Goal: Information Seeking & Learning: Compare options

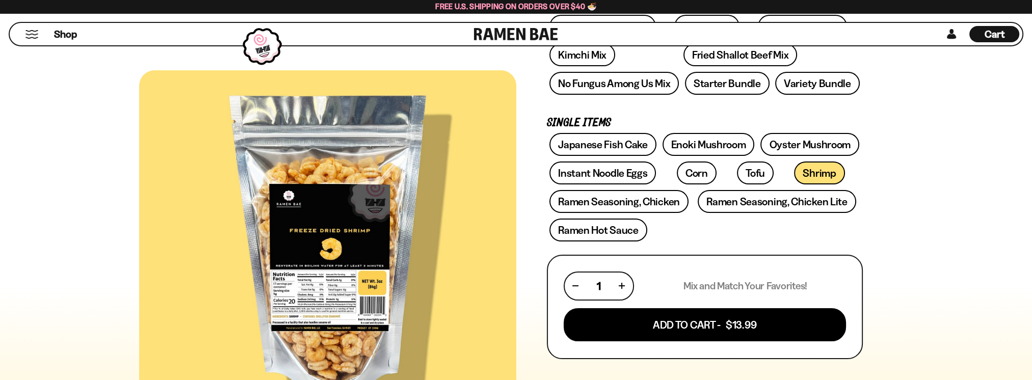
scroll to position [306, 0]
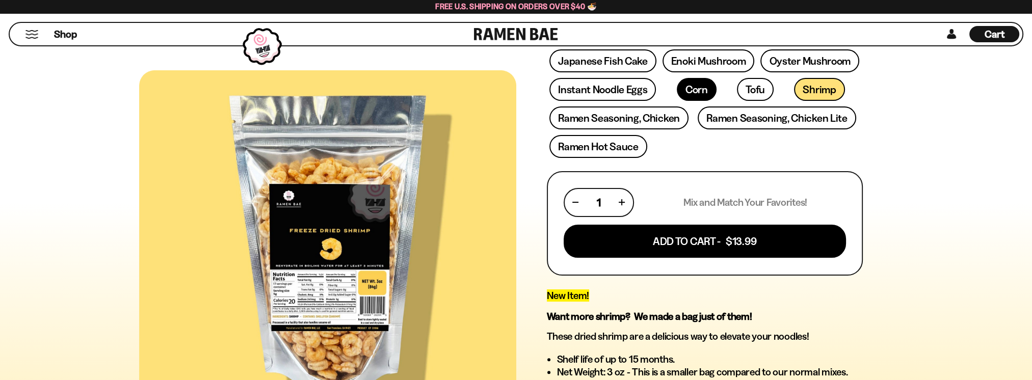
click at [685, 93] on link "Corn" at bounding box center [697, 89] width 40 height 23
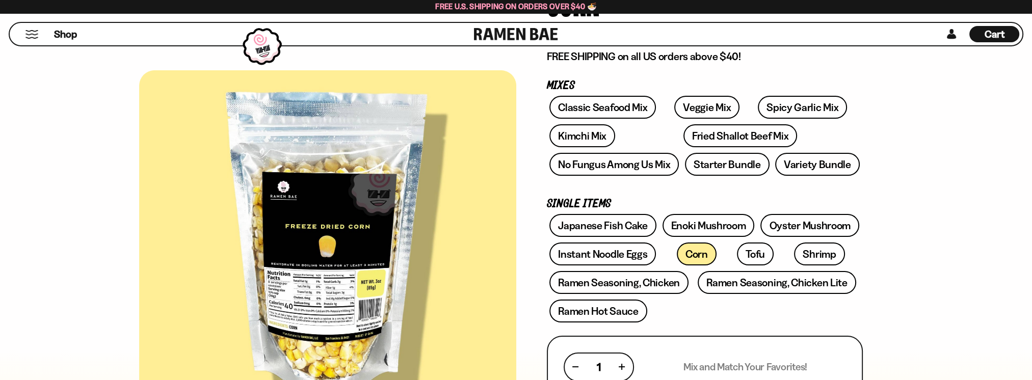
scroll to position [136, 0]
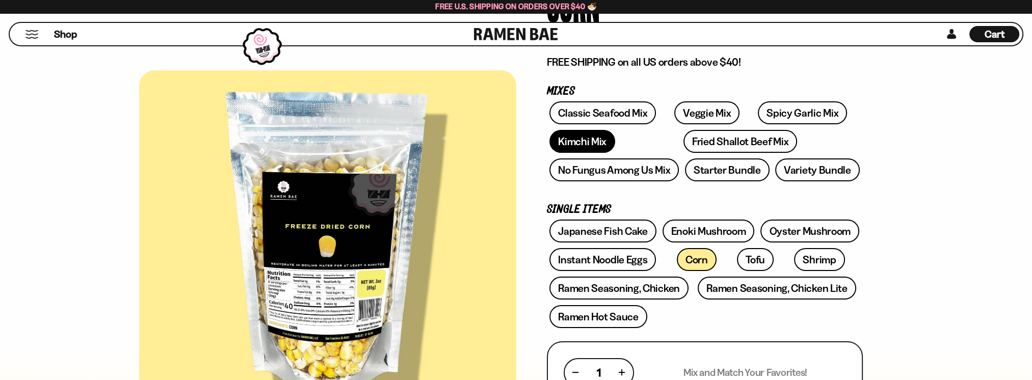
click at [574, 144] on link "Kimchi Mix" at bounding box center [583, 141] width 66 height 23
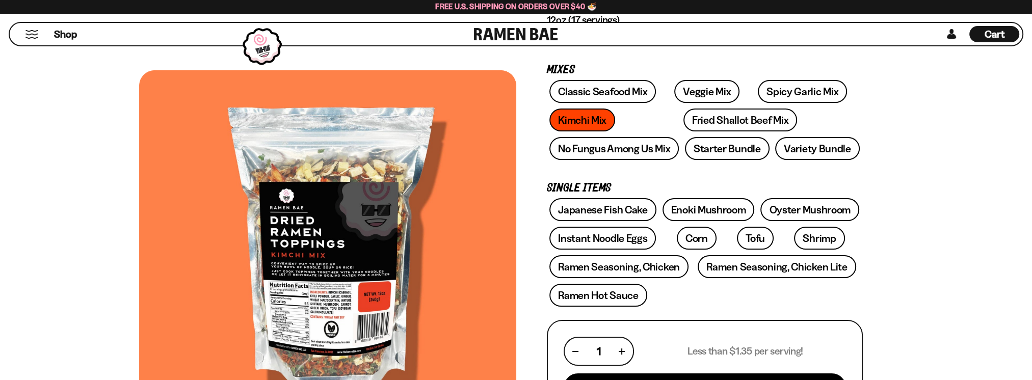
scroll to position [136, 0]
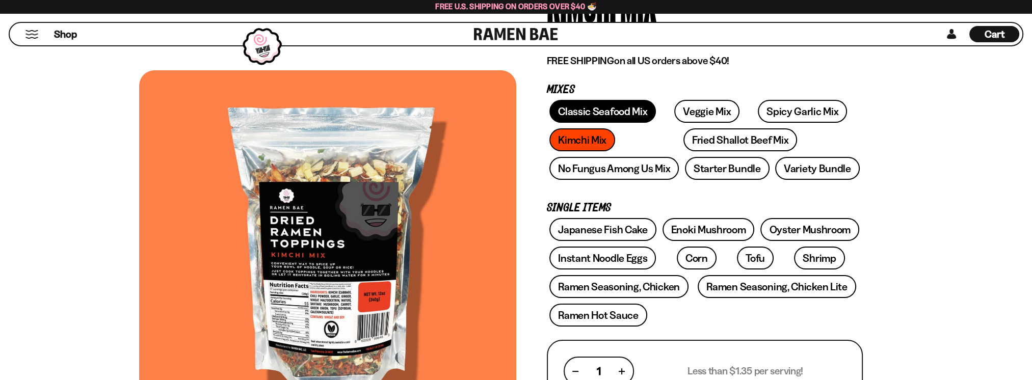
click at [600, 111] on link "Classic Seafood Mix" at bounding box center [603, 111] width 107 height 23
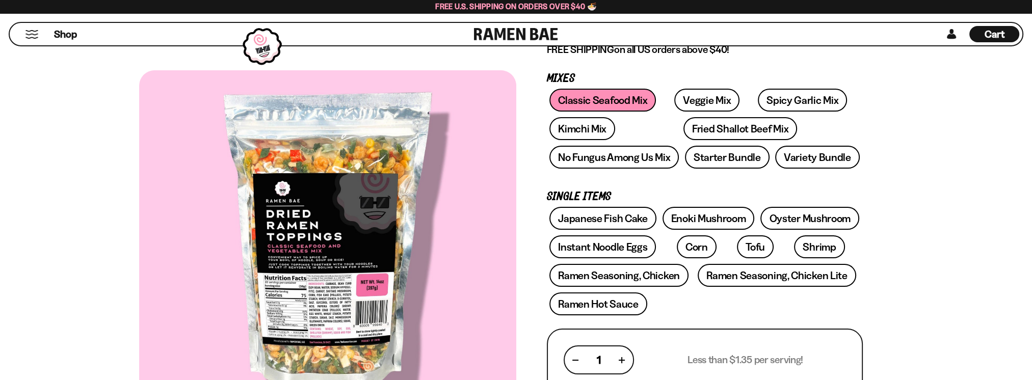
scroll to position [136, 0]
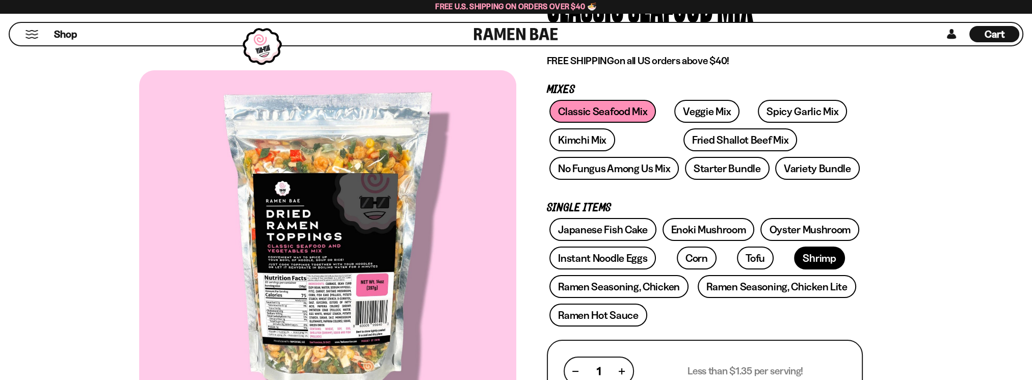
click at [794, 259] on link "Shrimp" at bounding box center [819, 258] width 50 height 23
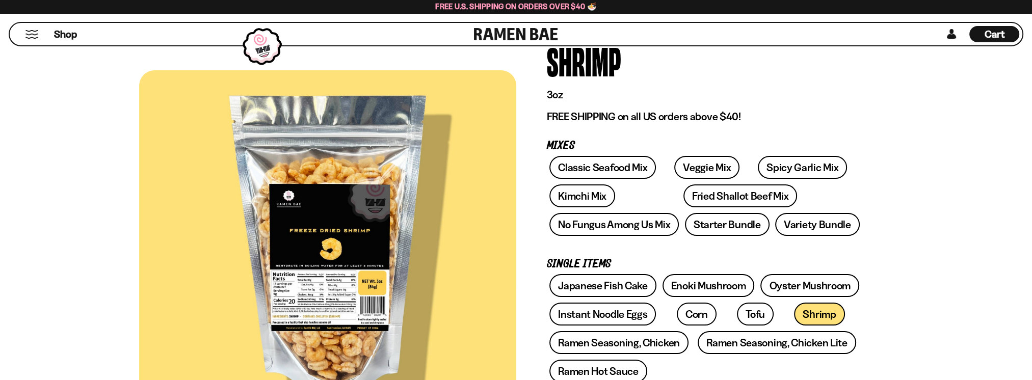
scroll to position [85, 0]
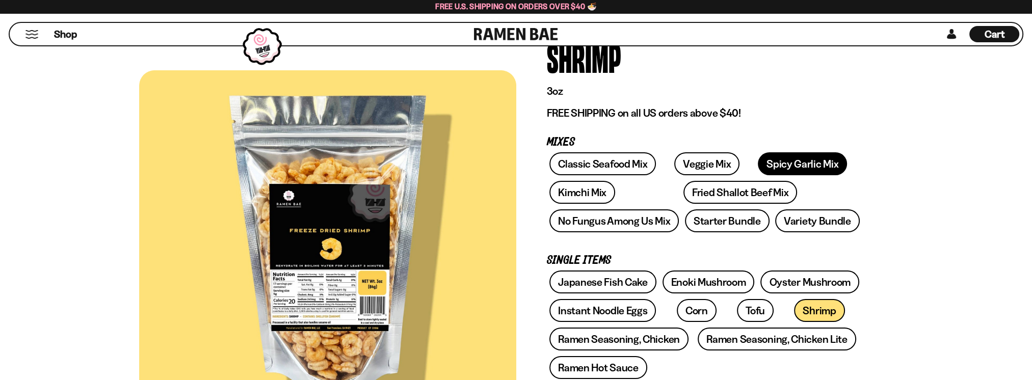
click at [779, 161] on link "Spicy Garlic Mix" at bounding box center [802, 163] width 89 height 23
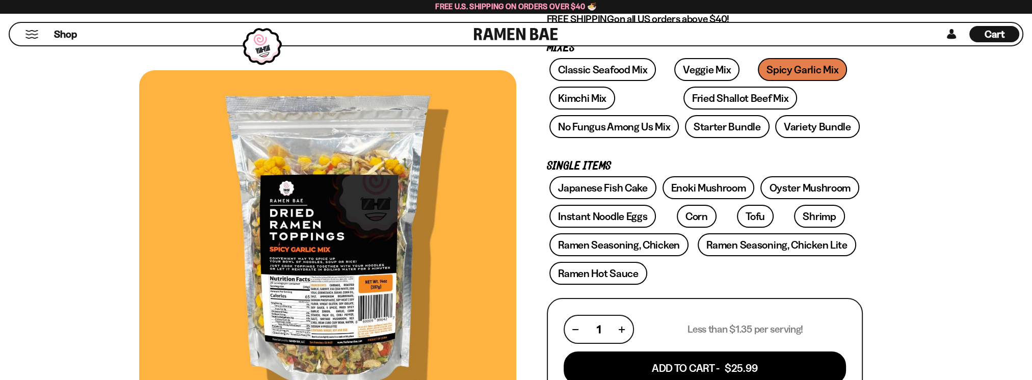
scroll to position [170, 0]
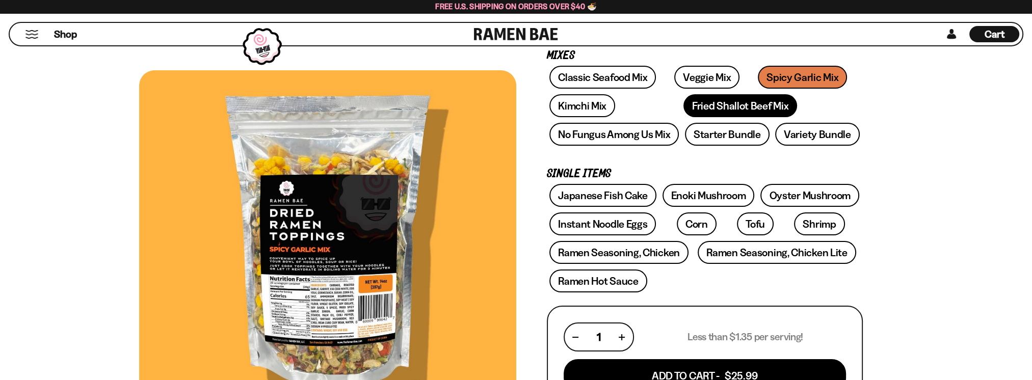
click at [684, 110] on link "Fried Shallot Beef Mix" at bounding box center [741, 105] width 114 height 23
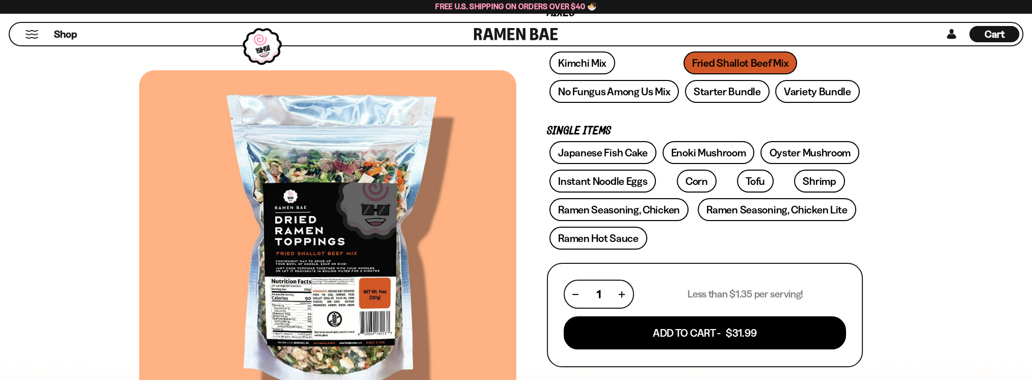
scroll to position [170, 0]
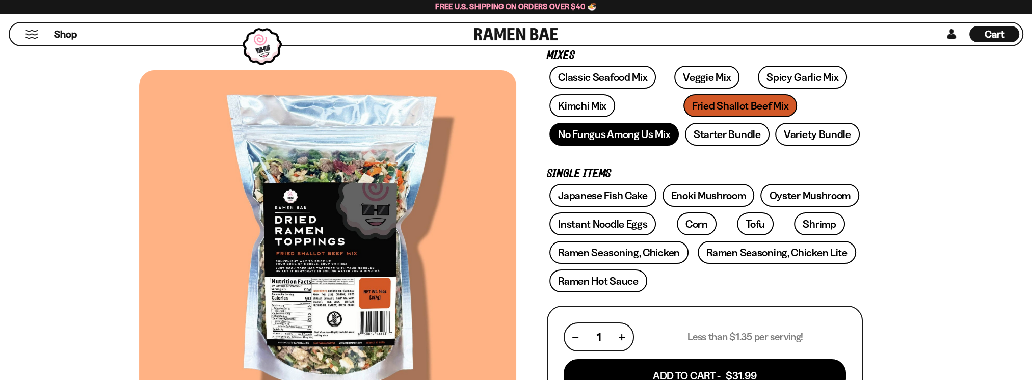
click at [609, 139] on link "No Fungus Among Us Mix" at bounding box center [614, 134] width 129 height 23
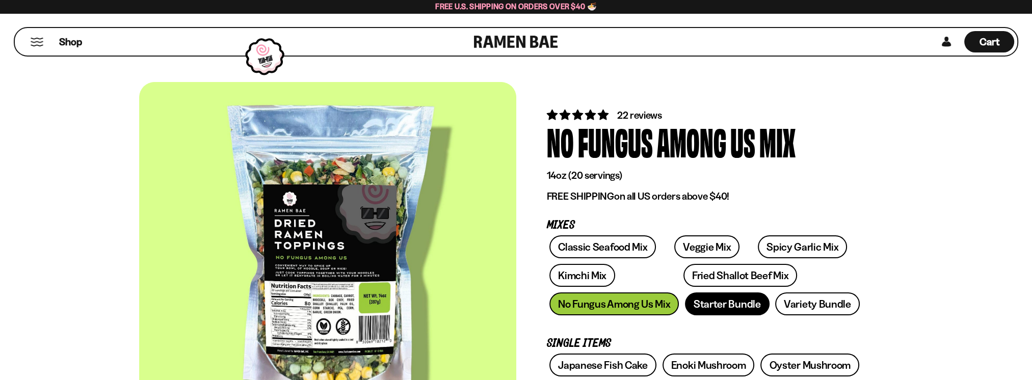
click at [736, 302] on link "Starter Bundle" at bounding box center [727, 304] width 85 height 23
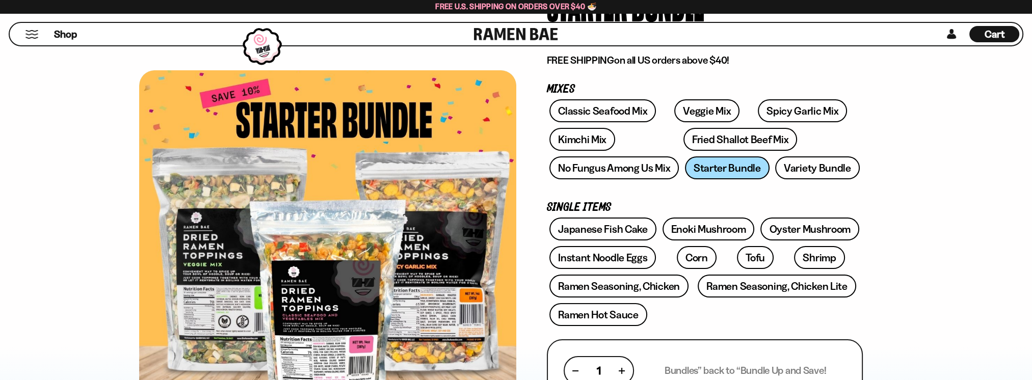
scroll to position [136, 0]
click at [797, 170] on link "Variety Bundle" at bounding box center [817, 168] width 85 height 23
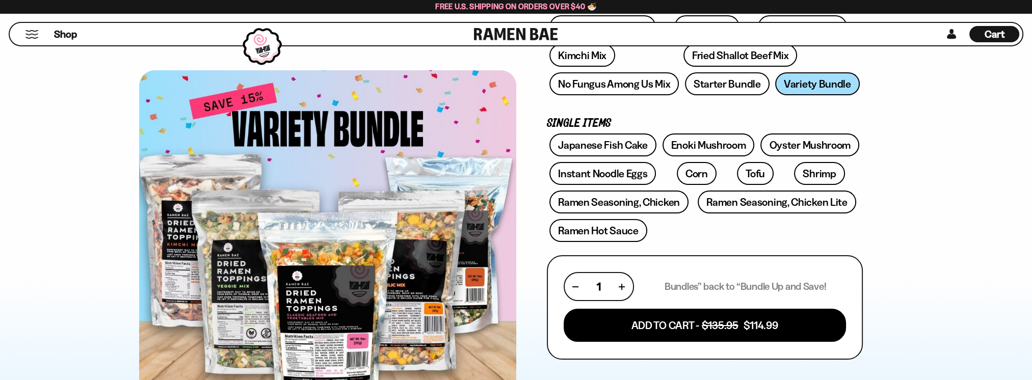
scroll to position [221, 0]
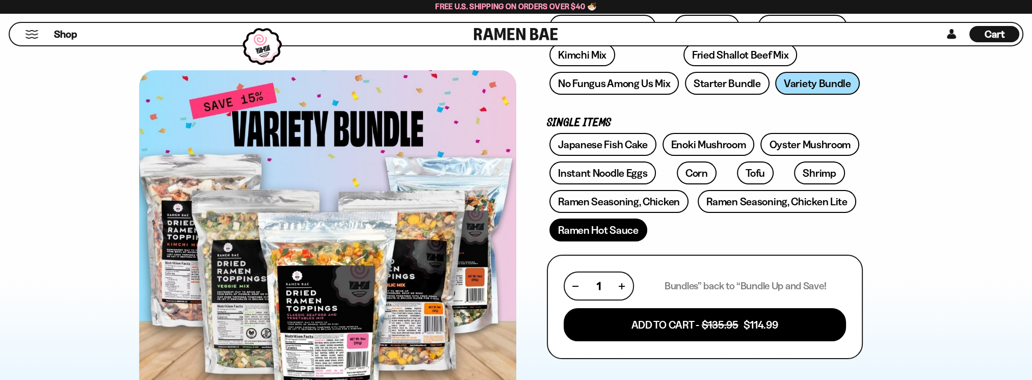
click at [584, 231] on link "Ramen Hot Sauce" at bounding box center [599, 230] width 98 height 23
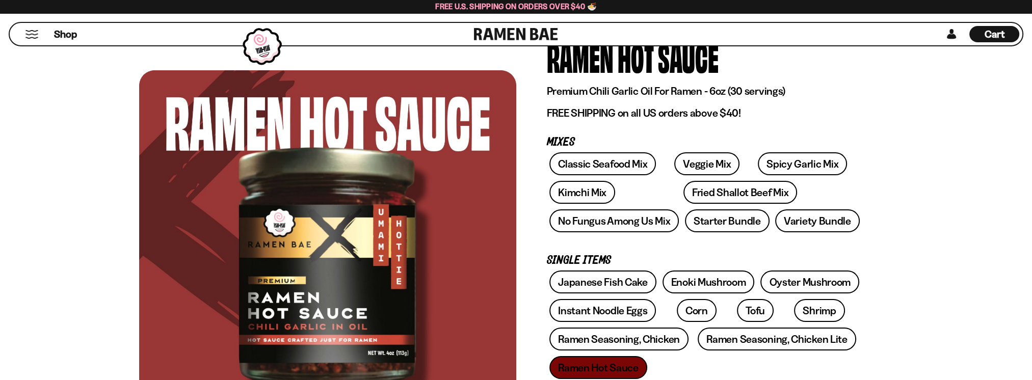
scroll to position [68, 0]
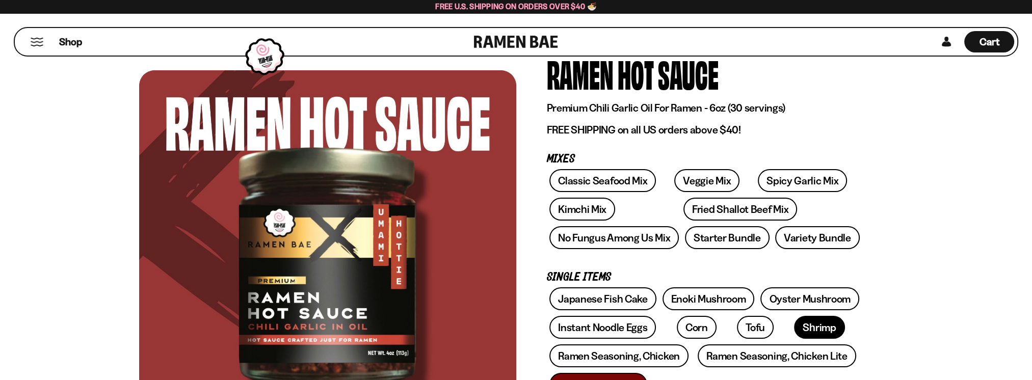
click at [794, 324] on link "Shrimp" at bounding box center [819, 327] width 50 height 23
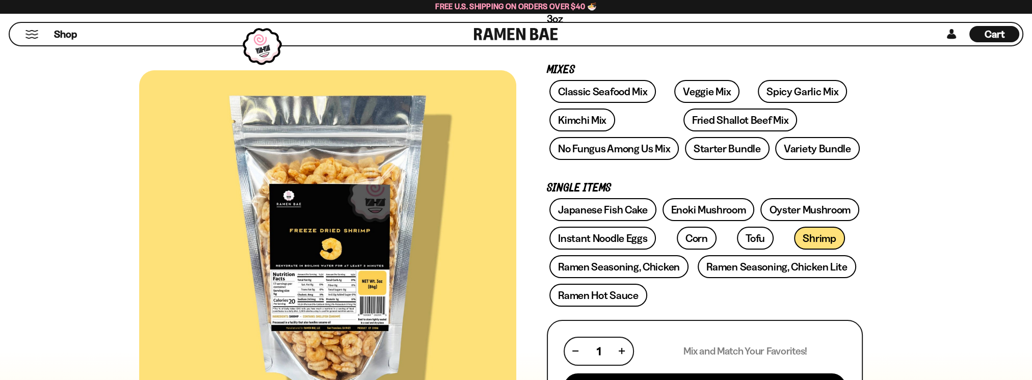
scroll to position [136, 0]
